Goal: Information Seeking & Learning: Understand process/instructions

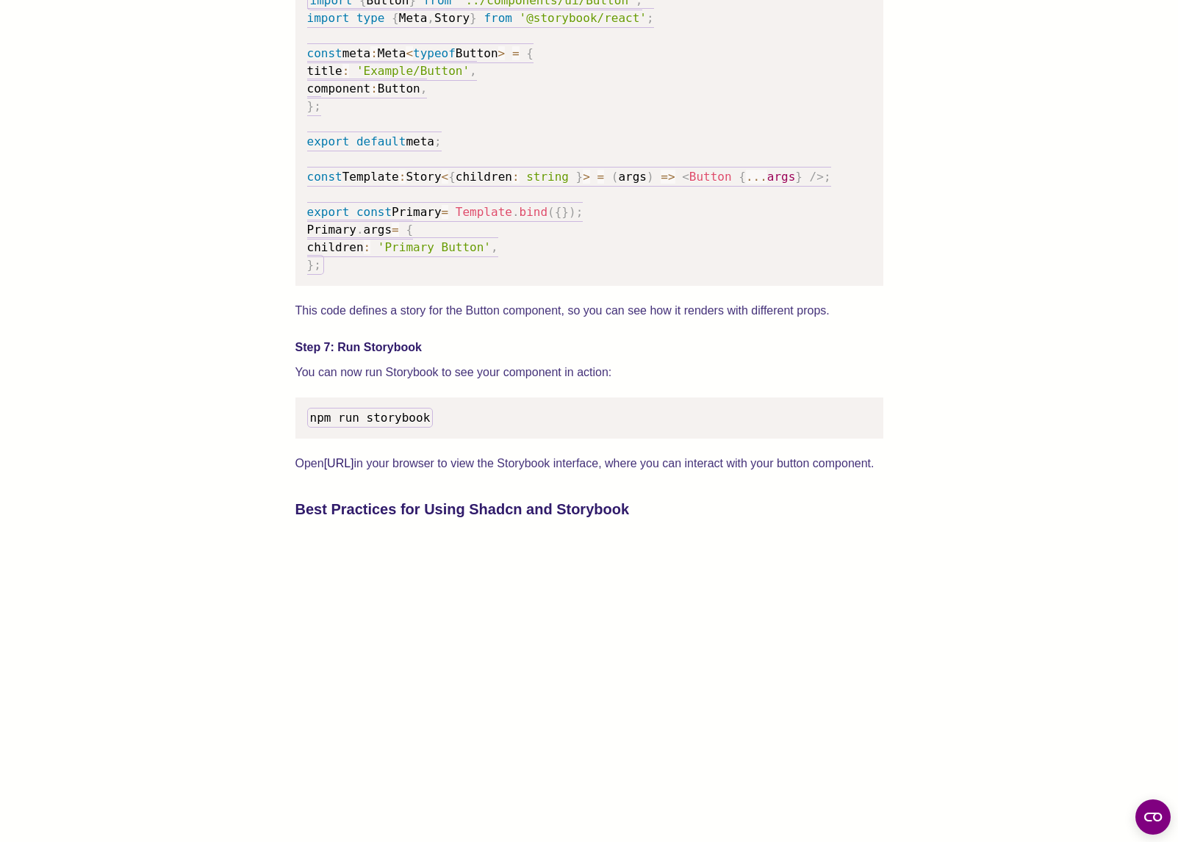
scroll to position [2454, 0]
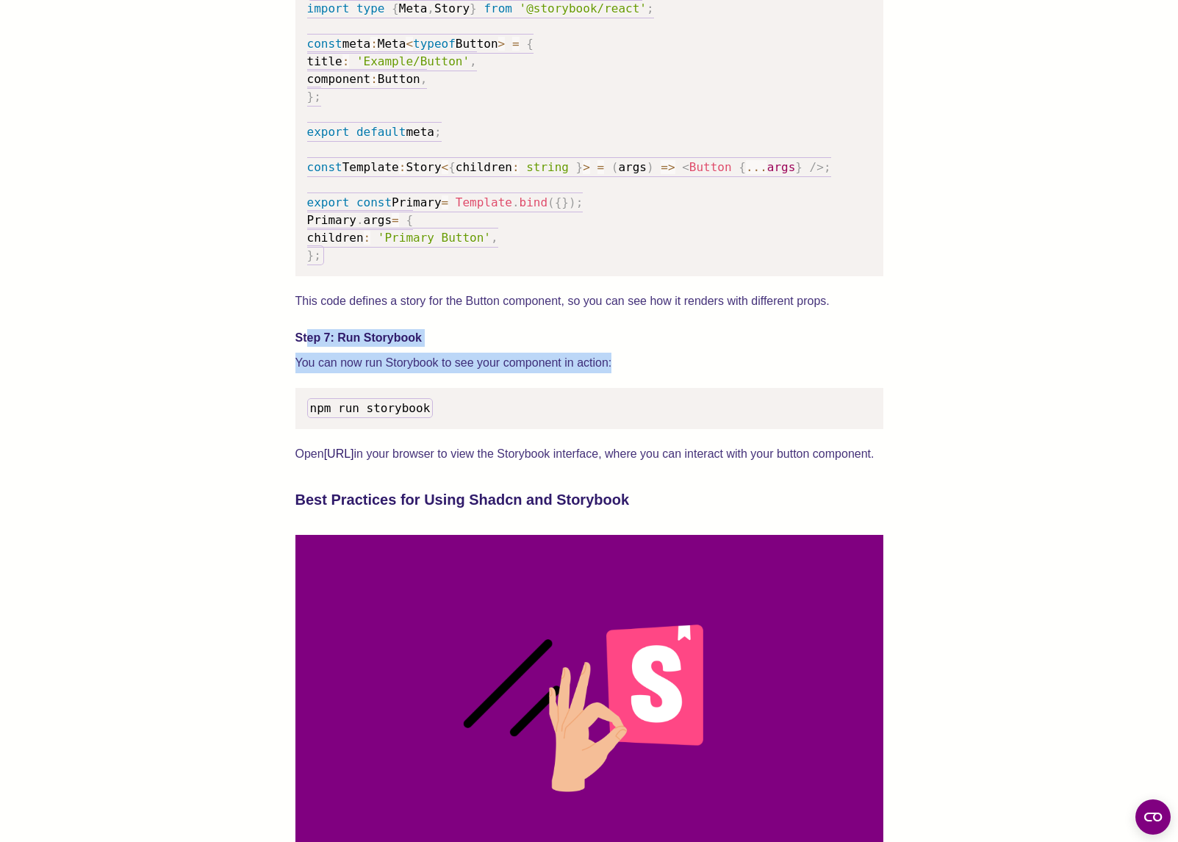
drag, startPoint x: 643, startPoint y: 384, endPoint x: 304, endPoint y: 350, distance: 340.5
drag, startPoint x: 585, startPoint y: 378, endPoint x: 245, endPoint y: 336, distance: 342.1
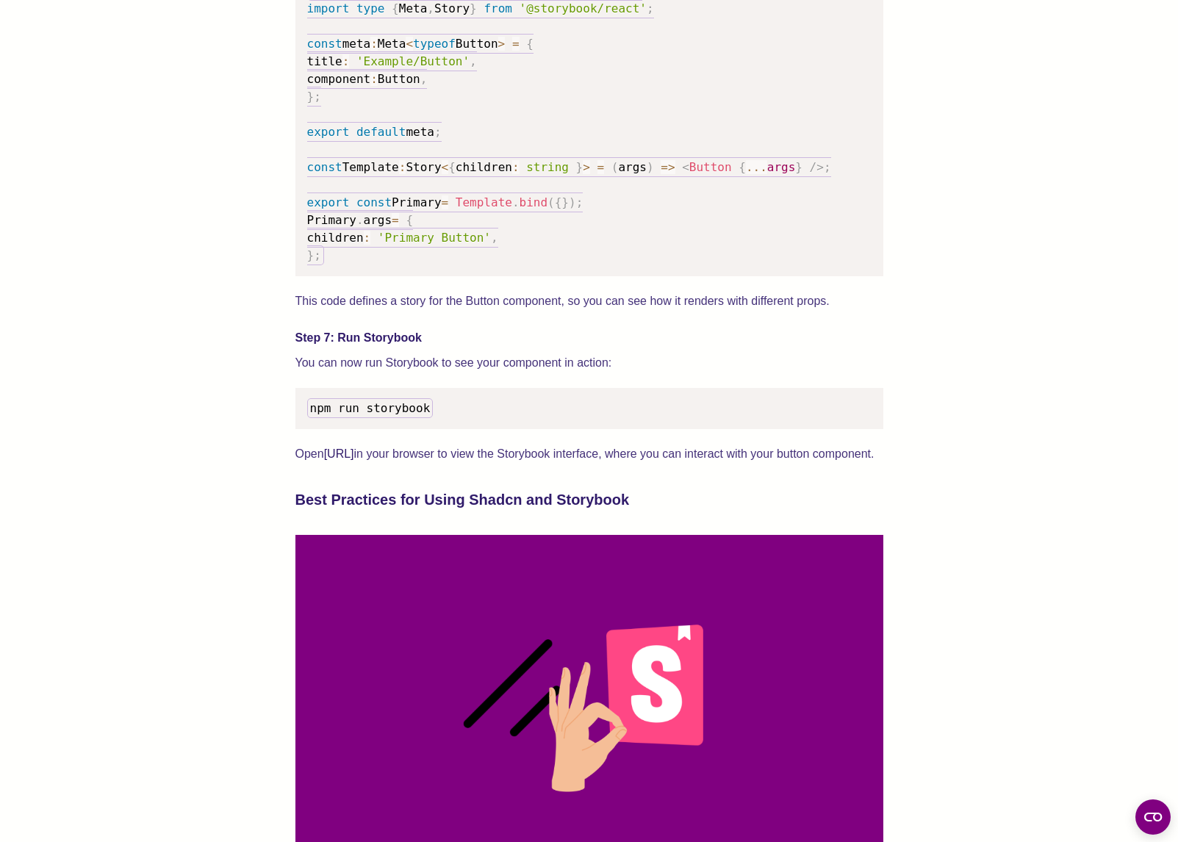
drag, startPoint x: 243, startPoint y: 357, endPoint x: 255, endPoint y: 360, distance: 12.1
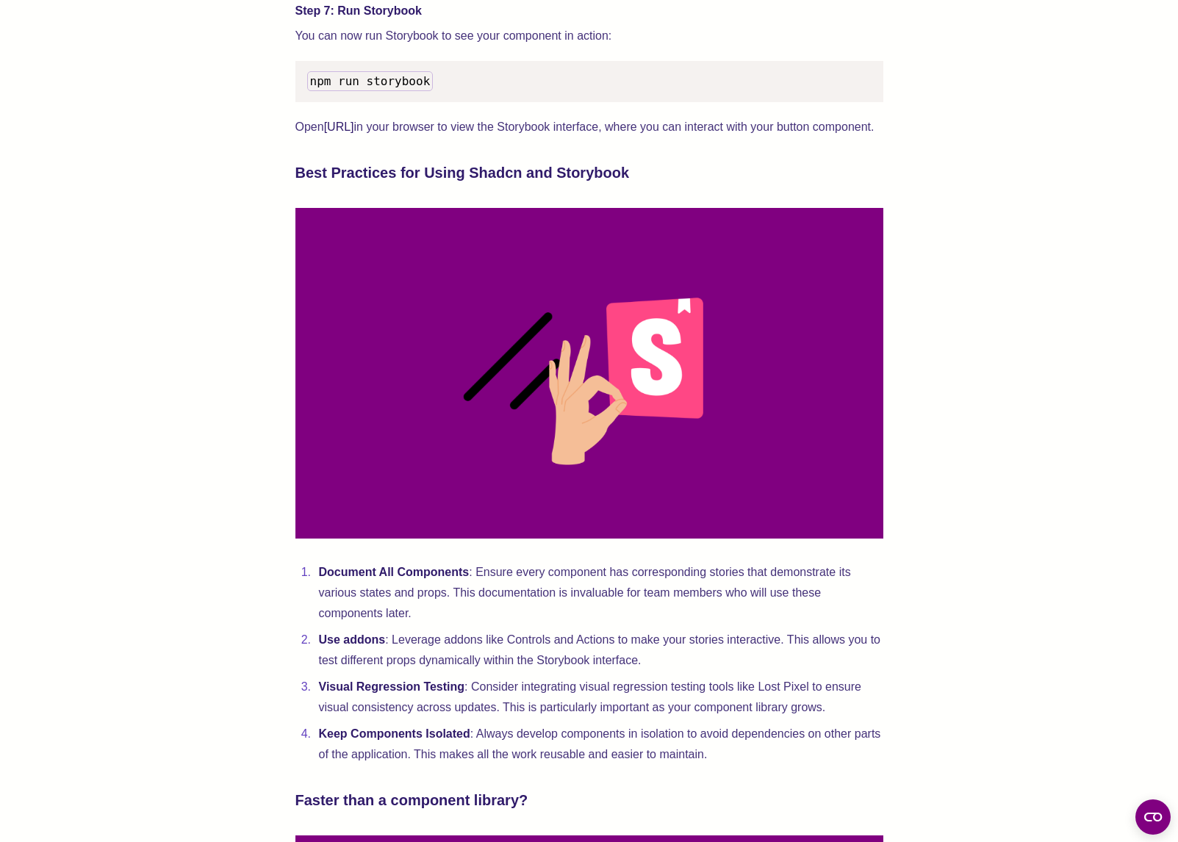
scroll to position [2932, 0]
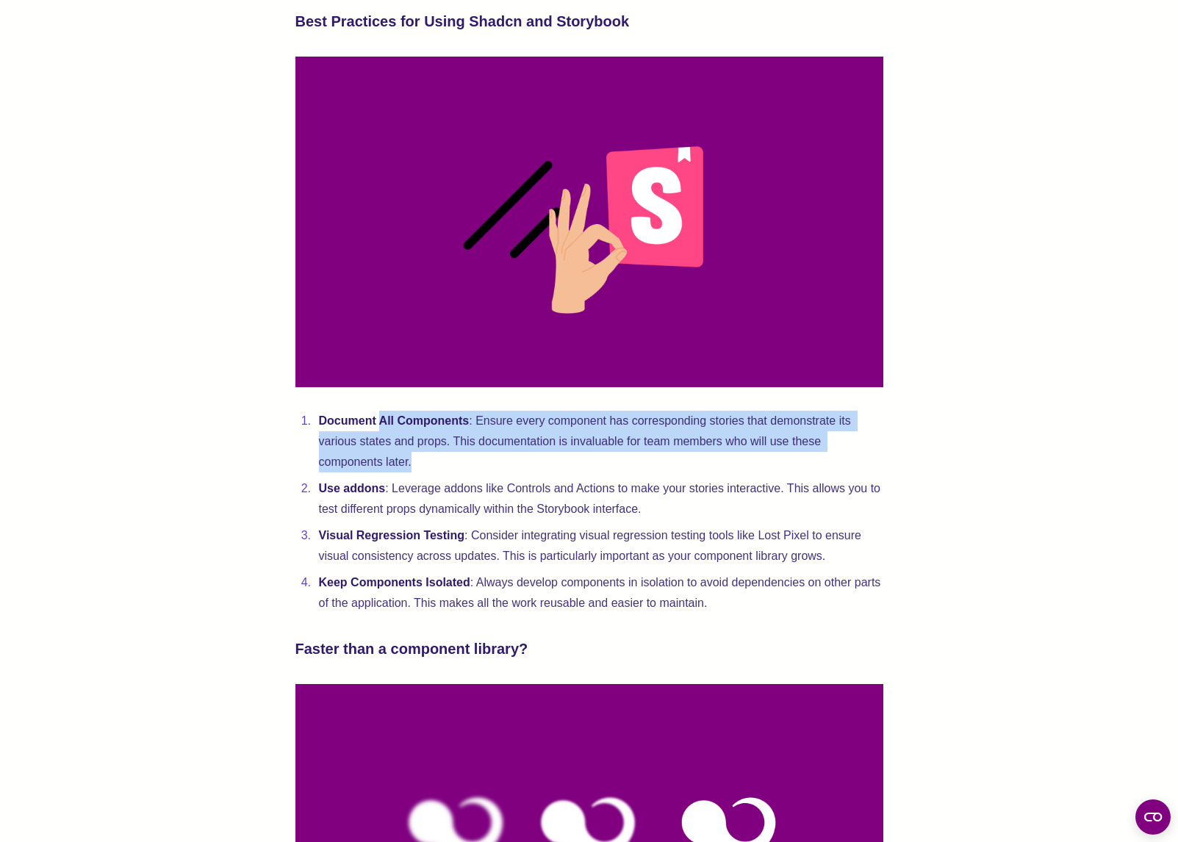
drag, startPoint x: 384, startPoint y: 455, endPoint x: 433, endPoint y: 497, distance: 65.2
click at [431, 472] on li "Document All Components : Ensure every component has corresponding stories that…" at bounding box center [598, 442] width 569 height 62
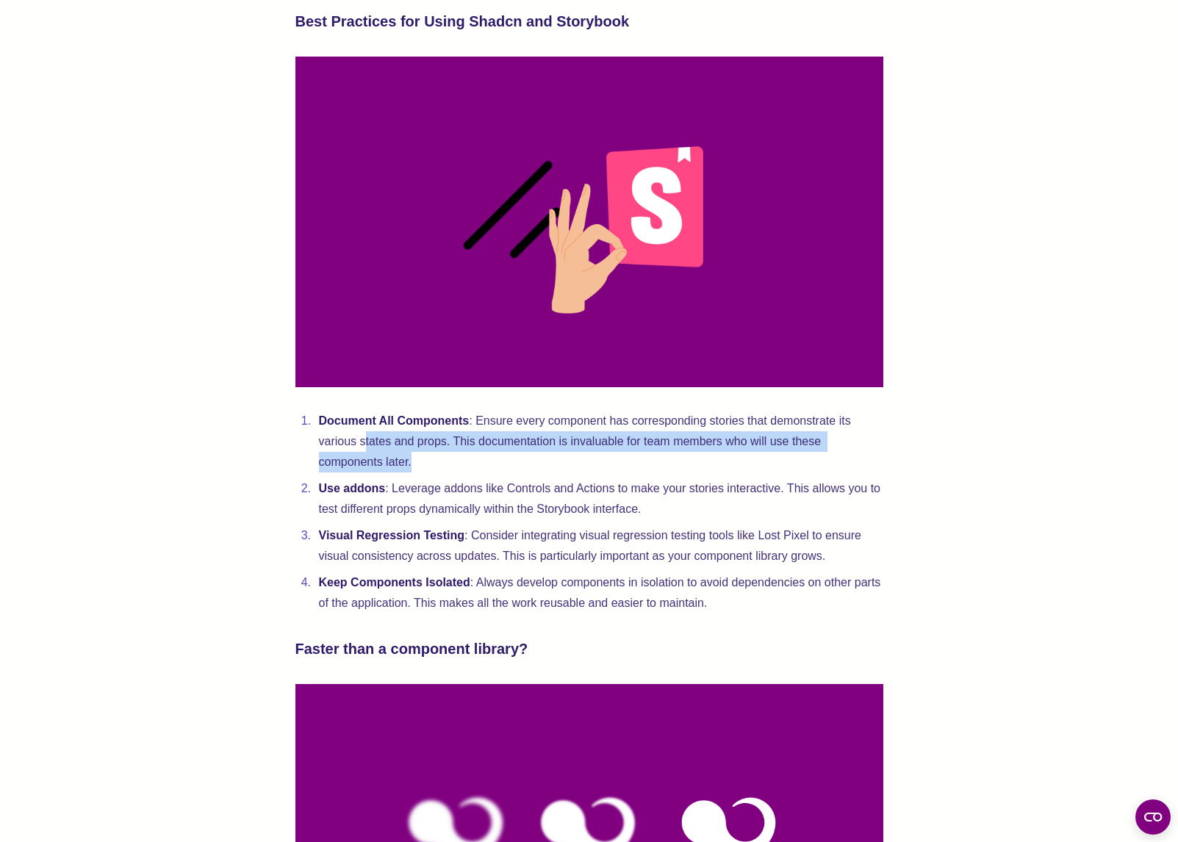
drag, startPoint x: 433, startPoint y: 497, endPoint x: 363, endPoint y: 477, distance: 73.3
click at [363, 472] on li "Document All Components : Ensure every component has corresponding stories that…" at bounding box center [598, 442] width 569 height 62
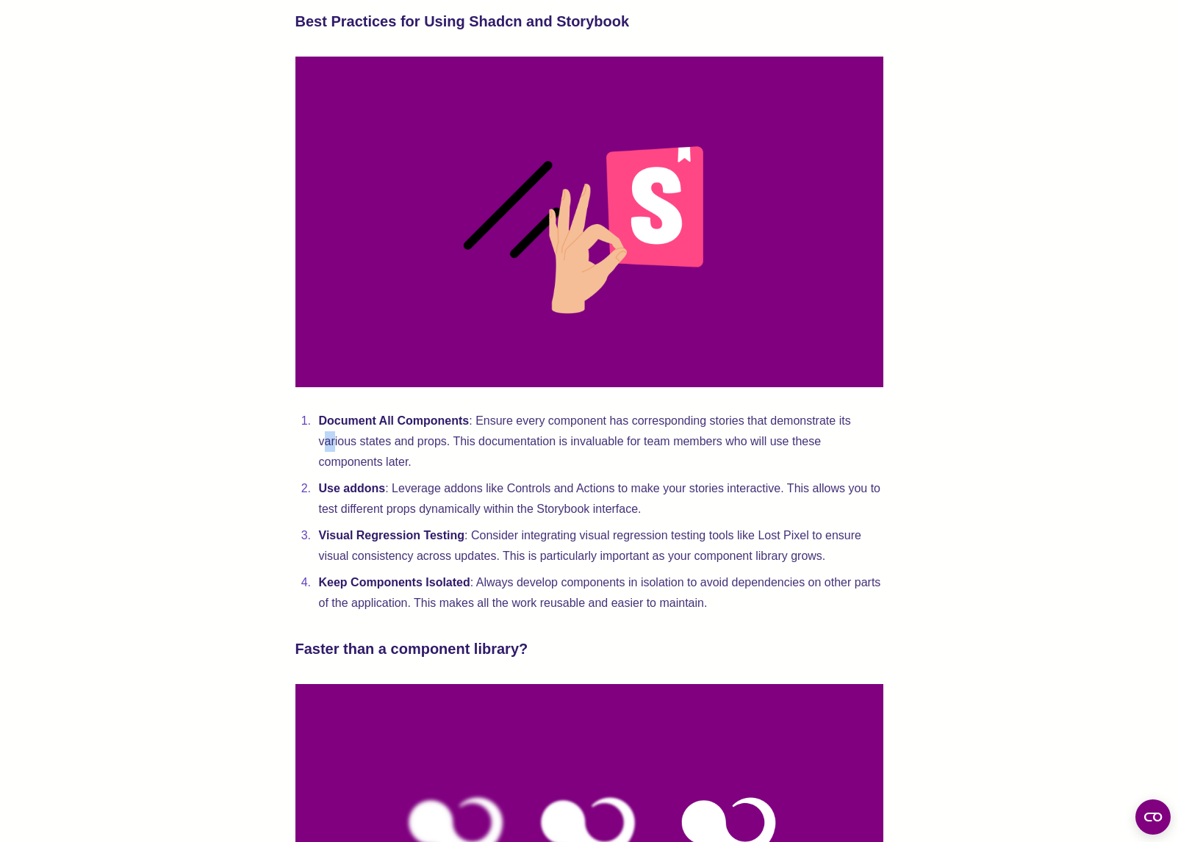
click at [326, 472] on li "Document All Components : Ensure every component has corresponding stories that…" at bounding box center [598, 442] width 569 height 62
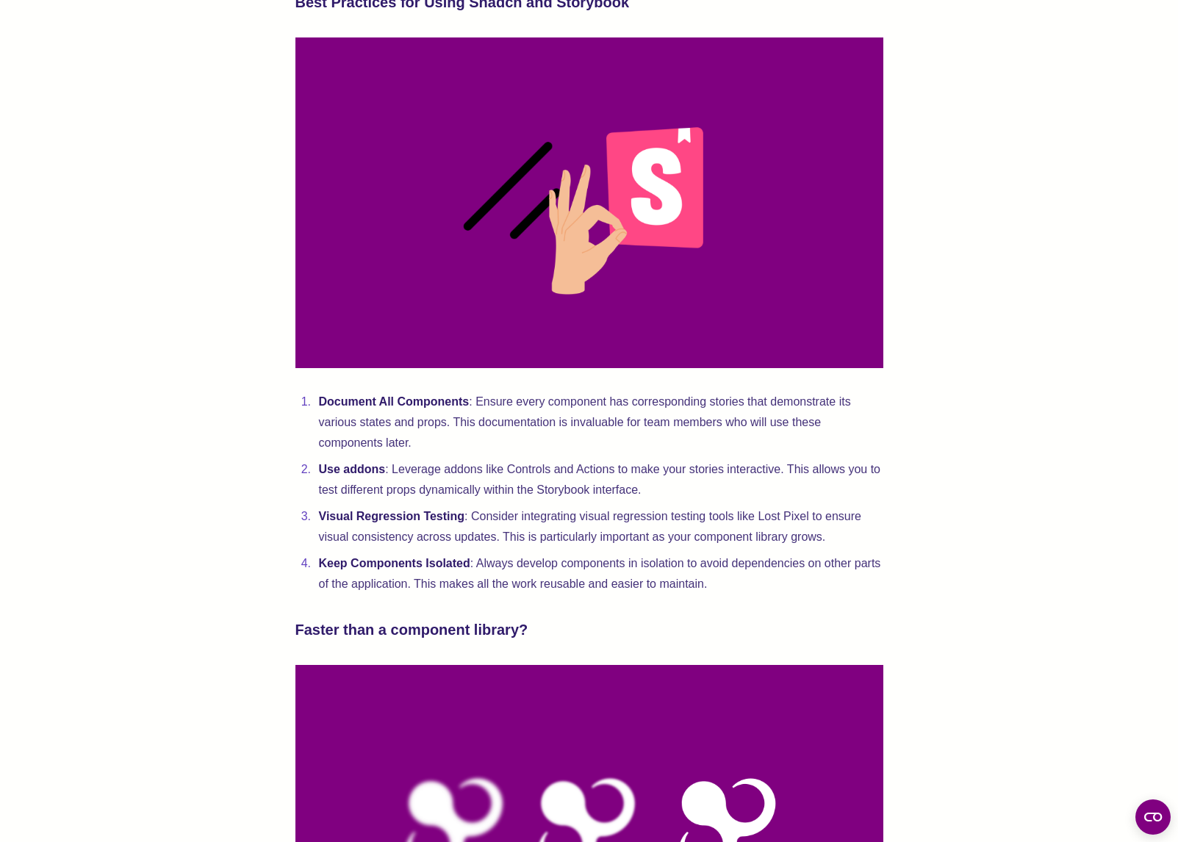
click at [439, 453] on li "Document All Components : Ensure every component has corresponding stories that…" at bounding box center [598, 423] width 569 height 62
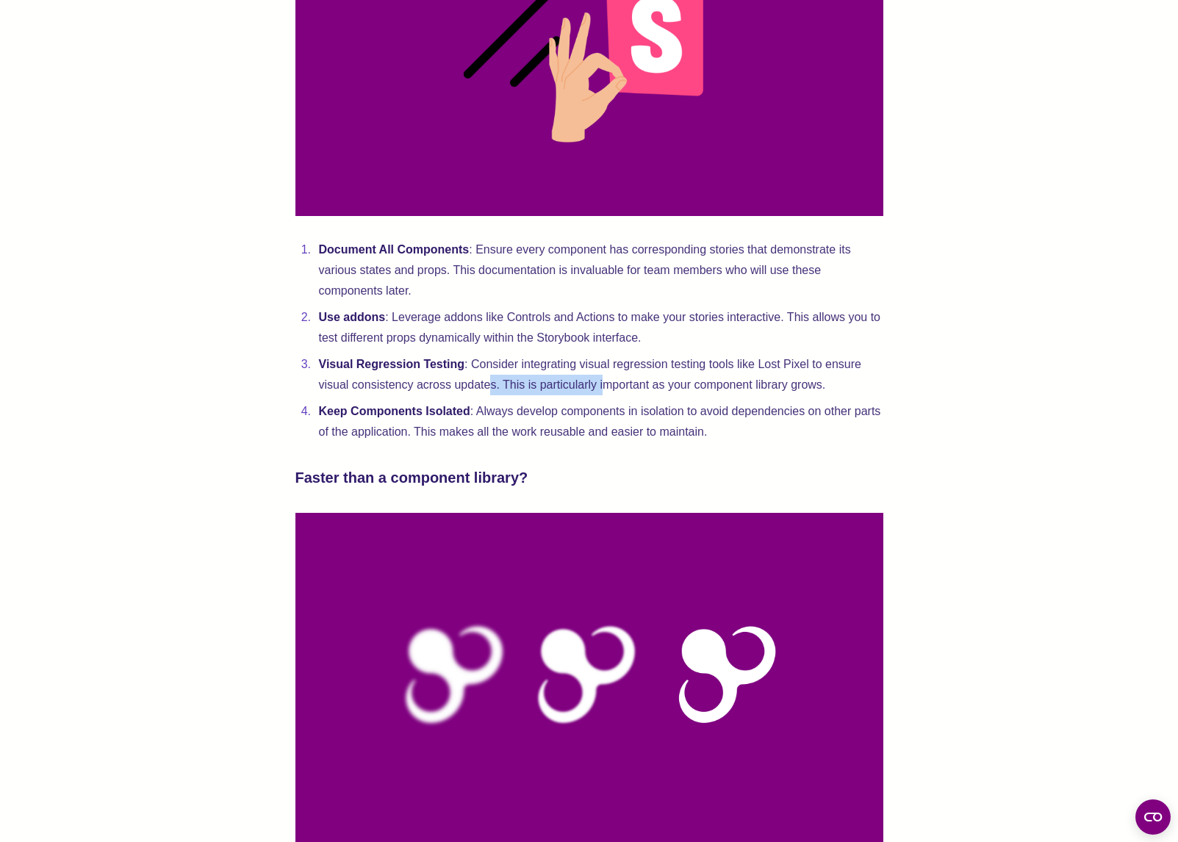
drag, startPoint x: 539, startPoint y: 418, endPoint x: 422, endPoint y: 409, distance: 116.5
click at [445, 395] on li "Visual Regression Testing : Consider integrating visual regression testing tool…" at bounding box center [598, 374] width 569 height 41
click at [422, 370] on strong "Visual Regression Testing" at bounding box center [392, 364] width 146 height 12
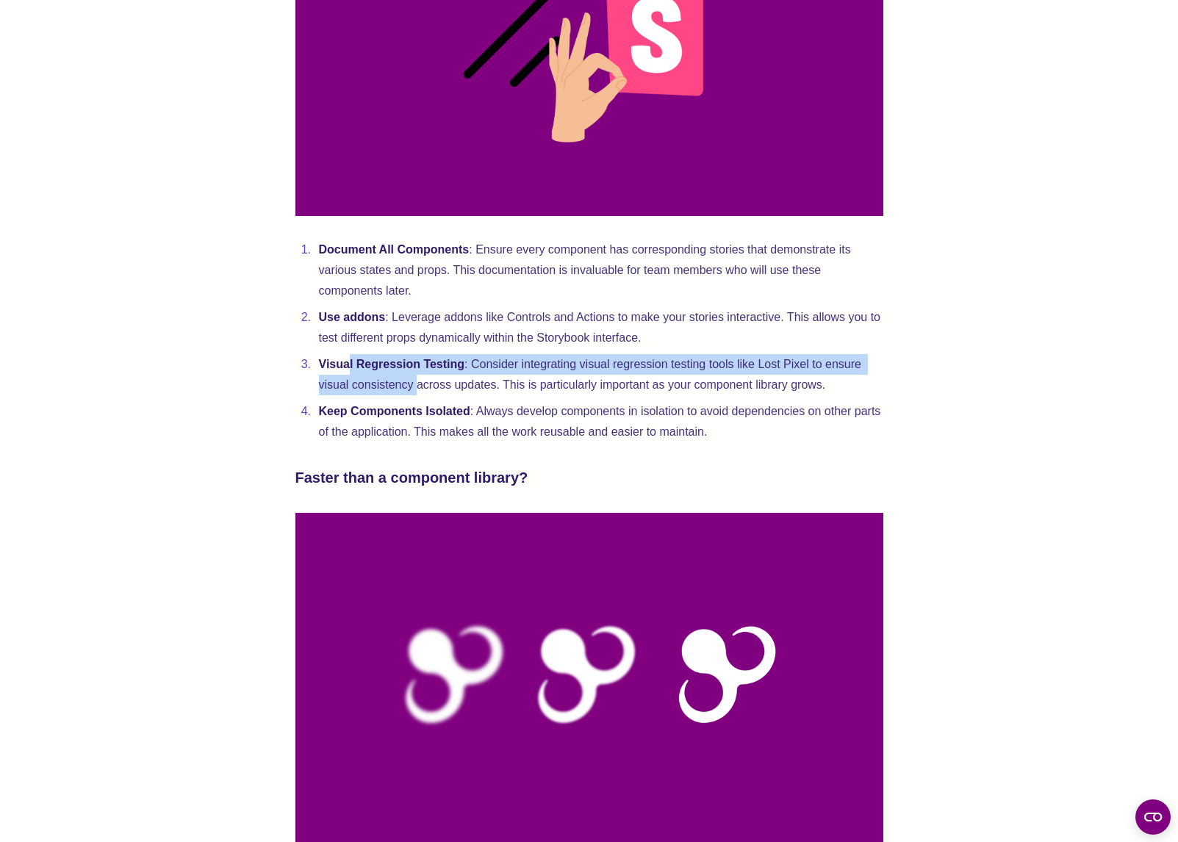
drag, startPoint x: 351, startPoint y: 408, endPoint x: 431, endPoint y: 427, distance: 82.3
click at [418, 395] on li "Visual Regression Testing : Consider integrating visual regression testing tool…" at bounding box center [598, 374] width 569 height 41
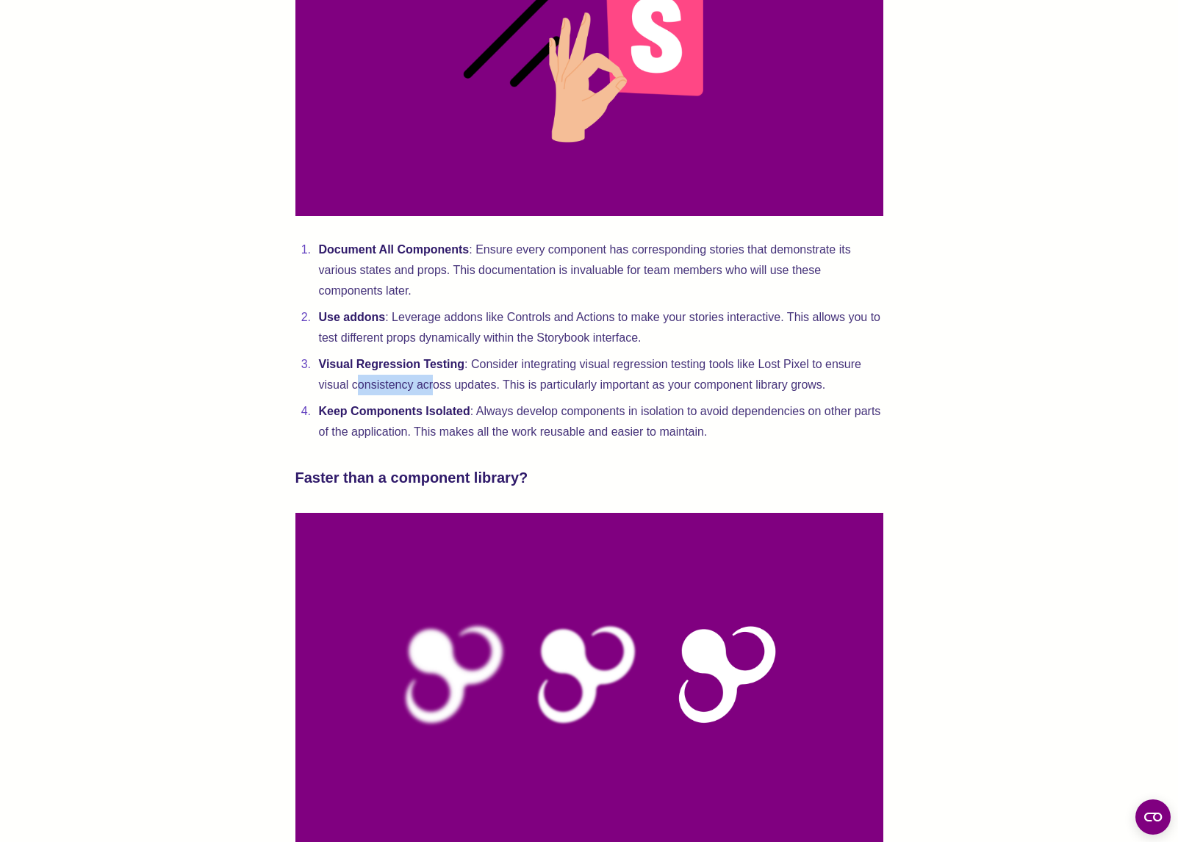
drag, startPoint x: 431, startPoint y: 427, endPoint x: 334, endPoint y: 411, distance: 99.0
click at [343, 395] on li "Visual Regression Testing : Consider integrating visual regression testing tool…" at bounding box center [598, 374] width 569 height 41
click at [333, 395] on li "Visual Regression Testing : Consider integrating visual regression testing tool…" at bounding box center [598, 374] width 569 height 41
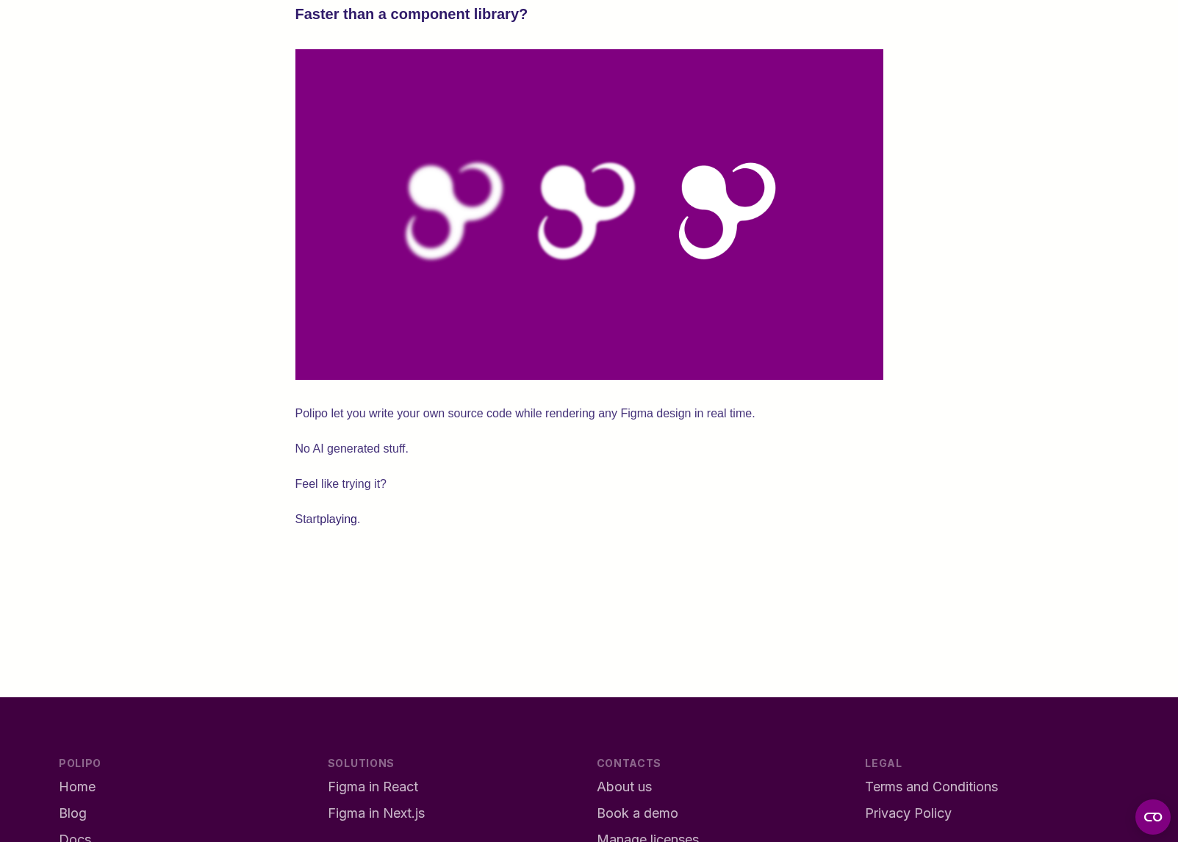
scroll to position [3642, 0]
